Goal: Information Seeking & Learning: Check status

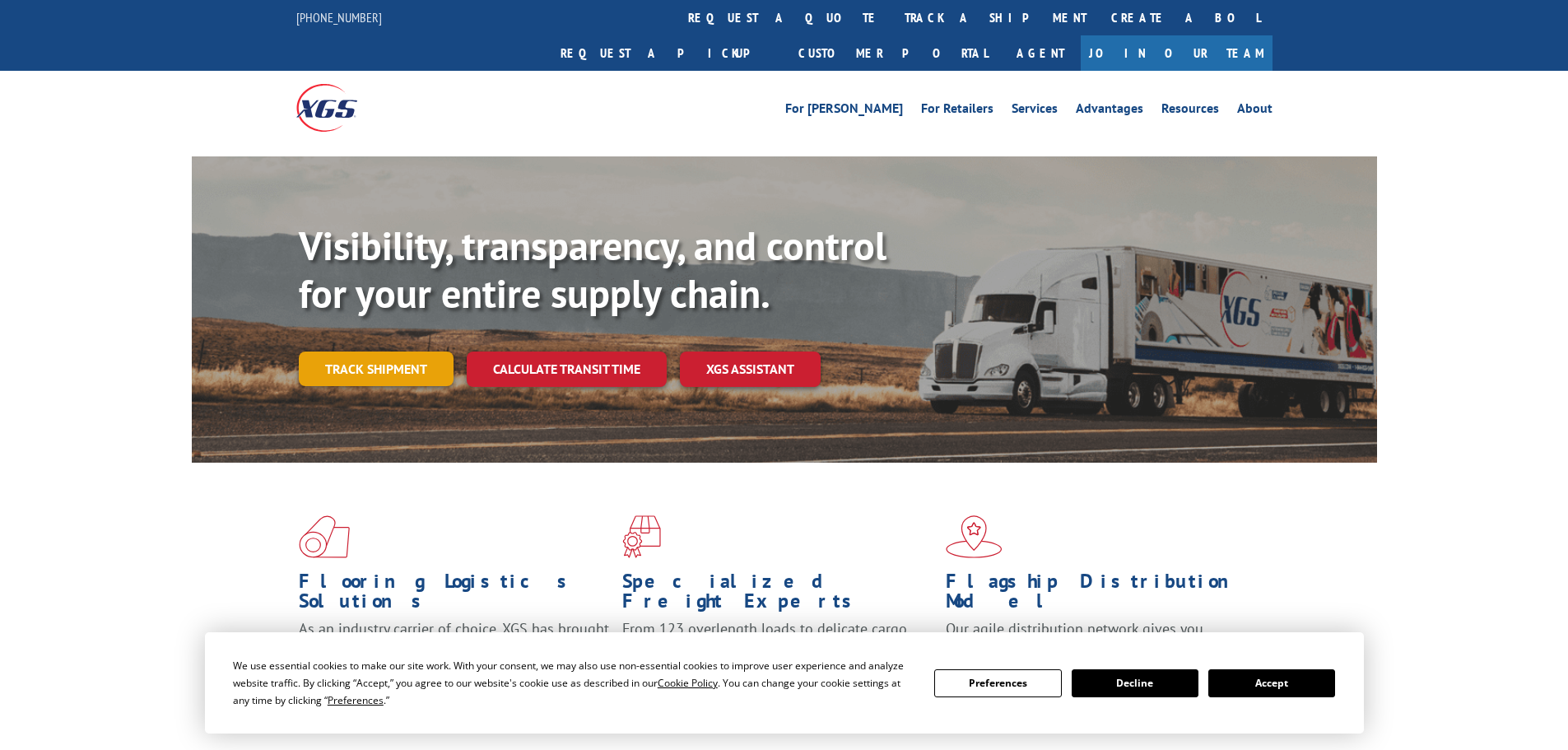
click at [374, 352] on link "Track shipment" at bounding box center [376, 369] width 155 height 35
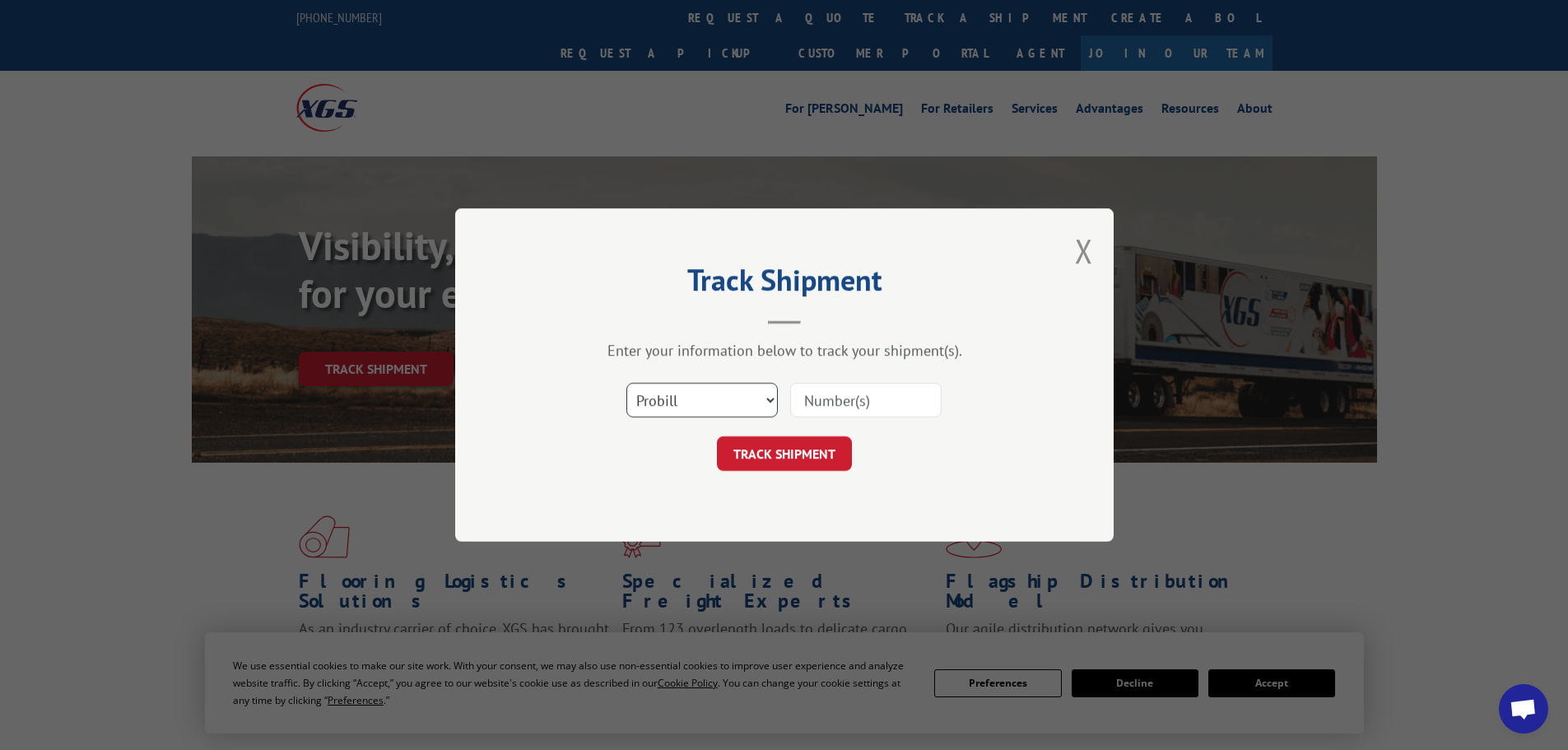
click at [749, 403] on select "Select category... Probill BOL PO" at bounding box center [701, 400] width 151 height 35
select select "bol"
click at [626, 383] on select "Select category... Probill BOL PO" at bounding box center [701, 400] width 151 height 35
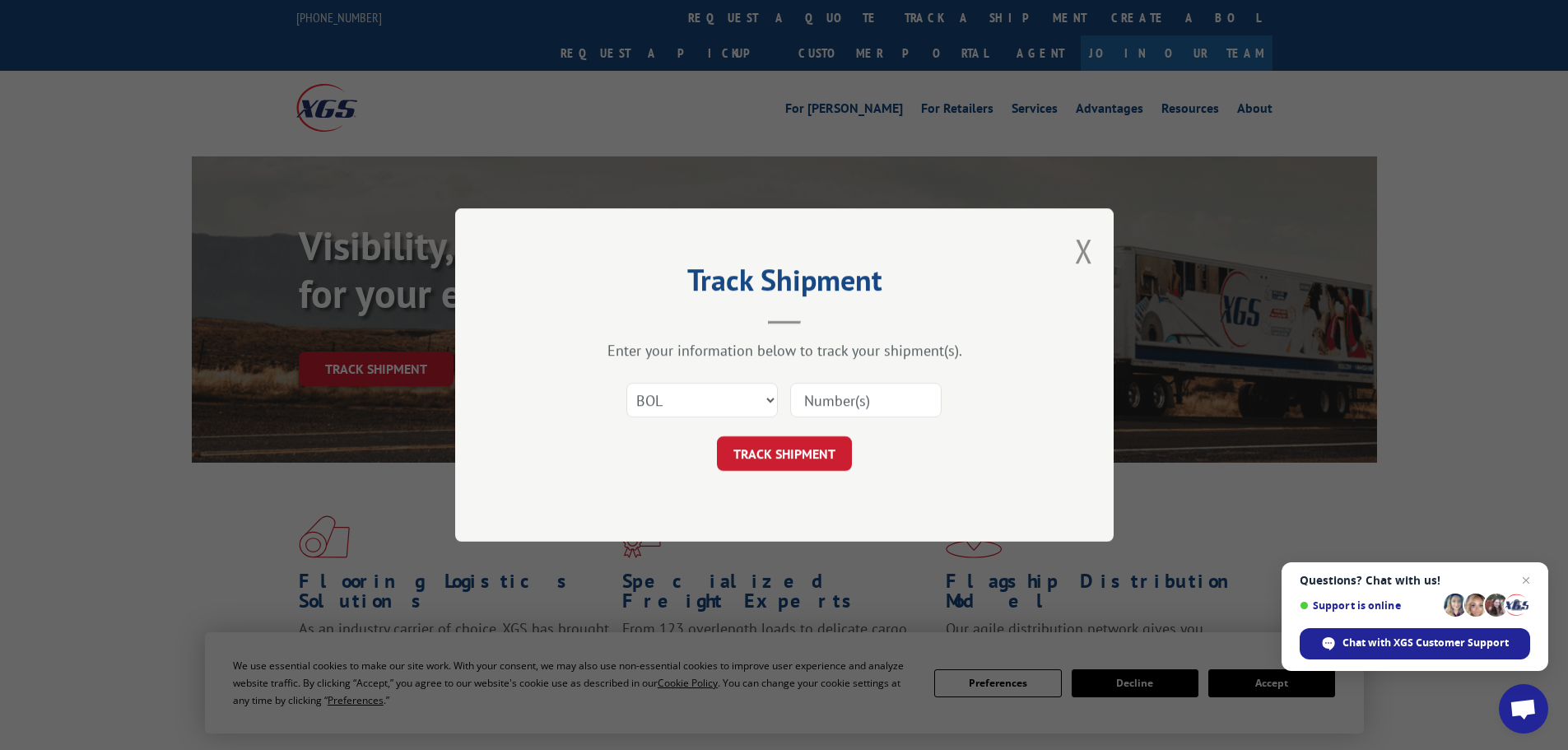
click at [818, 395] on input at bounding box center [865, 400] width 151 height 35
paste input "5998550"
type input "5998550"
click button "TRACK SHIPMENT" at bounding box center [784, 454] width 135 height 35
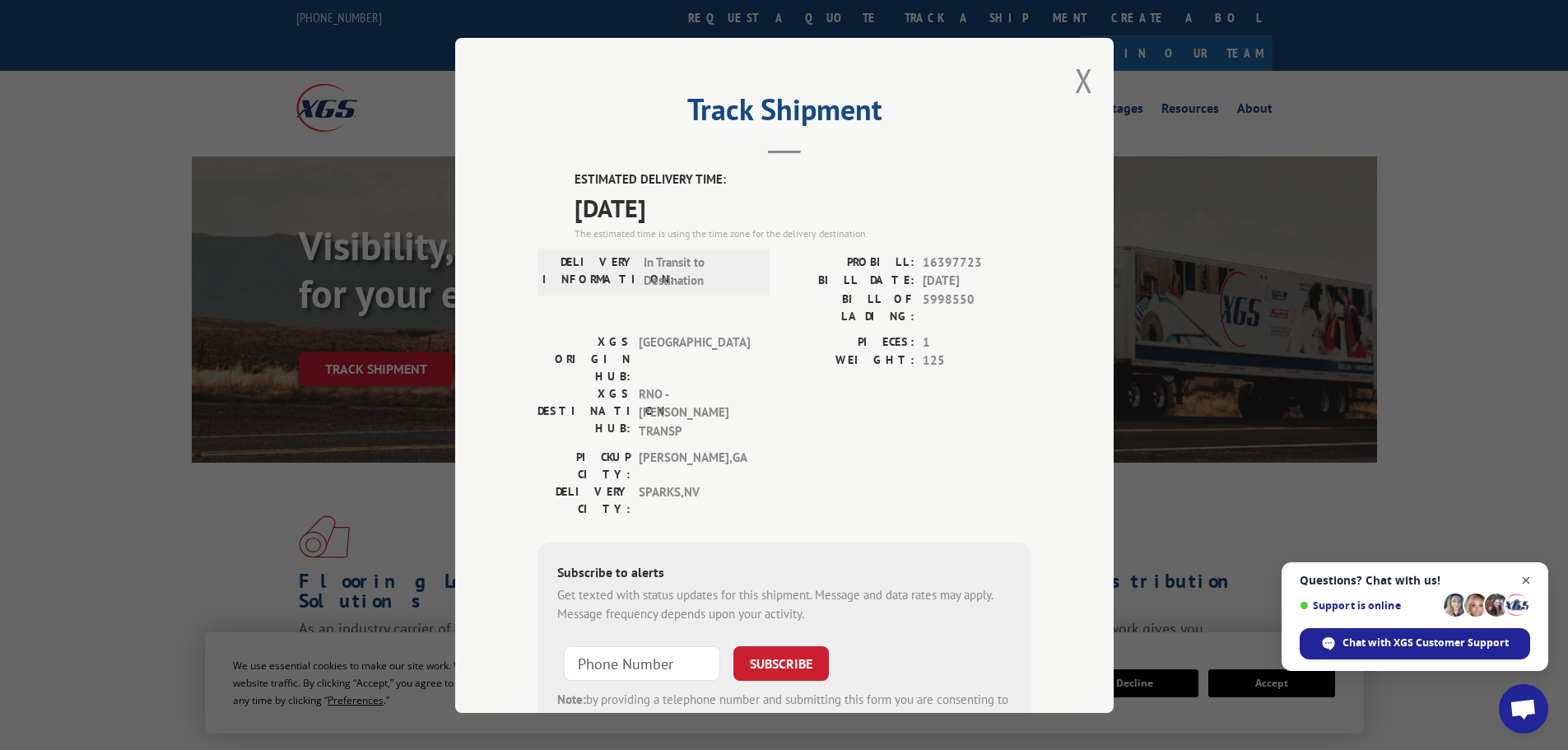
click at [1530, 583] on span "Open chat" at bounding box center [1526, 581] width 21 height 21
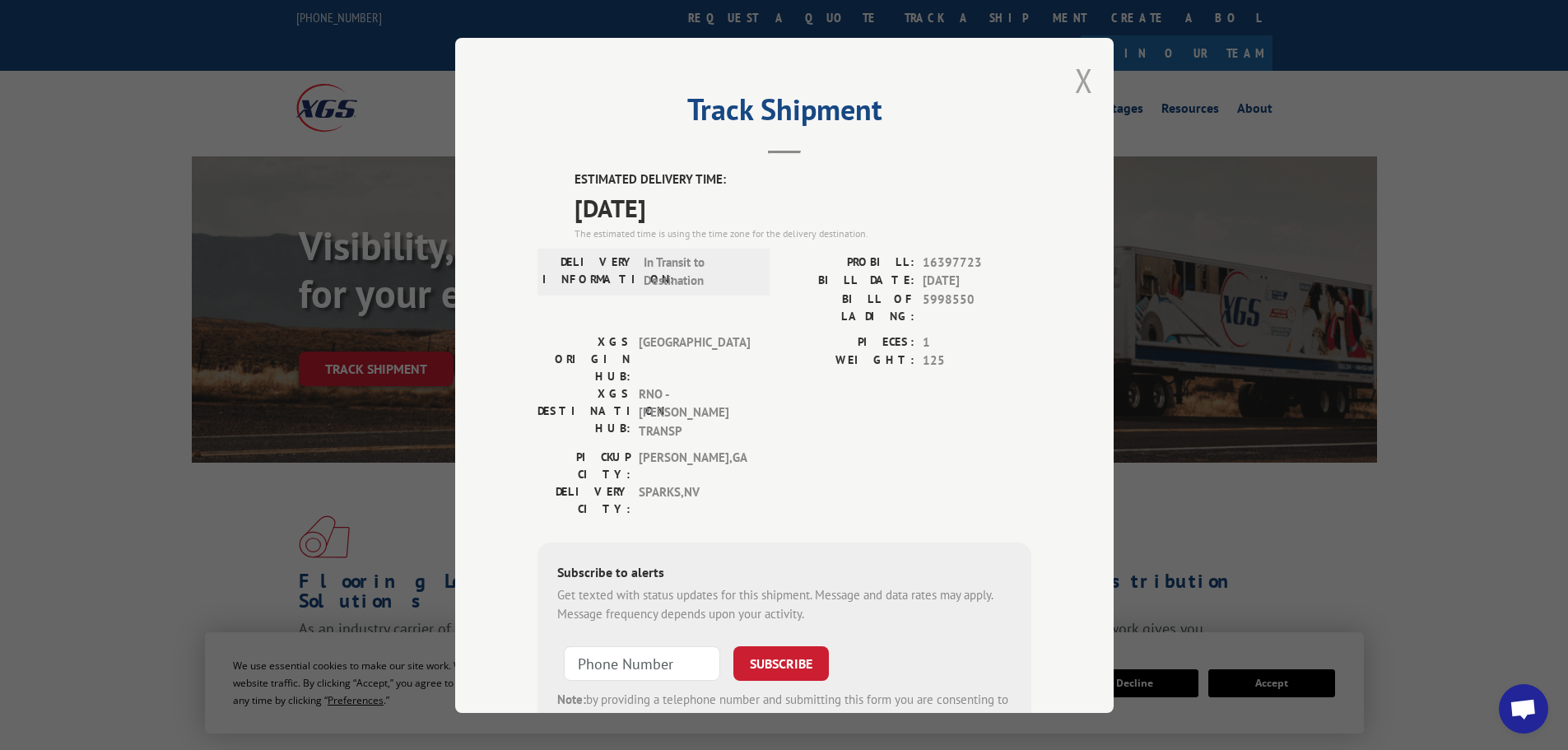
click at [1077, 83] on button "Close modal" at bounding box center [1084, 80] width 18 height 44
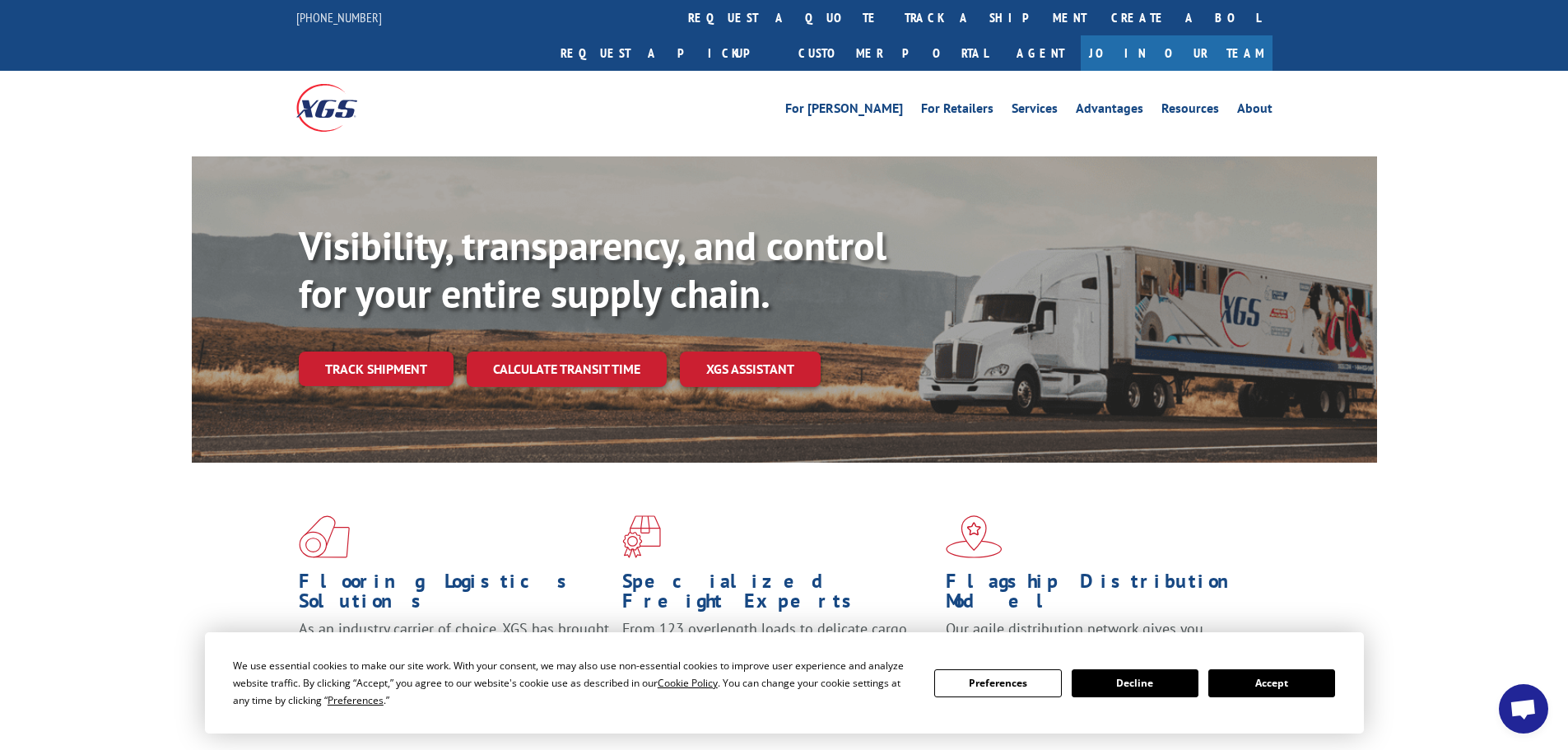
click at [1540, 83] on div "For [PERSON_NAME] For Retailers Services Advantages Resources About For [PERSON…" at bounding box center [784, 107] width 1568 height 73
click at [1434, 509] on div "Flooring Logistics Solutions As an industry carrier of choice, XGS has brought …" at bounding box center [784, 628] width 1568 height 331
